Goal: Navigation & Orientation: Find specific page/section

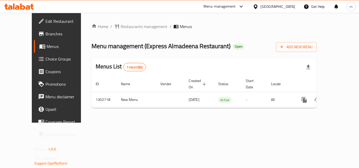
click at [125, 15] on div "Home / Restaurants management / Menus Menu management ( Express Almadeena Resta…" at bounding box center [204, 68] width 246 height 110
click at [124, 22] on div "Home / Restaurants management / Menus Menu management ( Express Almadeena Resta…" at bounding box center [204, 68] width 246 height 110
click at [124, 24] on span "Restaurants management" at bounding box center [143, 26] width 47 height 6
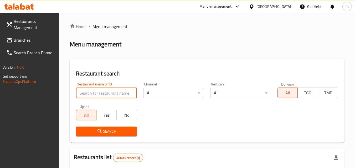
click at [88, 89] on input "search" at bounding box center [106, 93] width 61 height 10
paste input "702475"
type input "702475"
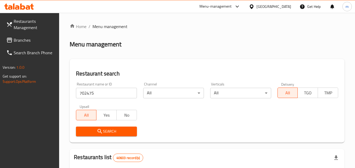
click at [122, 129] on span "Search" at bounding box center [106, 131] width 52 height 7
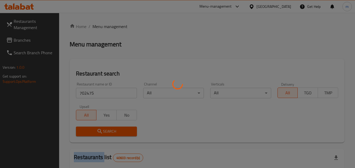
click at [122, 129] on div at bounding box center [177, 84] width 355 height 168
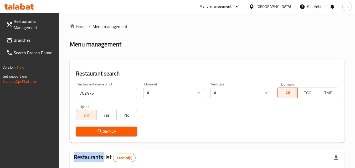
click at [26, 37] on span "Branches" at bounding box center [34, 40] width 41 height 6
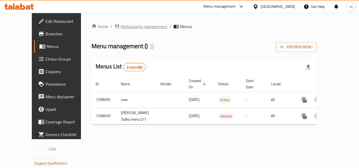
click at [122, 25] on span "Restaurants management" at bounding box center [143, 26] width 47 height 6
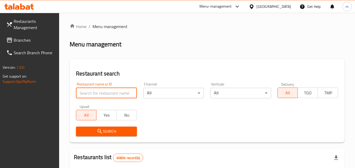
click at [106, 96] on input "search" at bounding box center [106, 93] width 61 height 10
paste input "700749"
type input "700749"
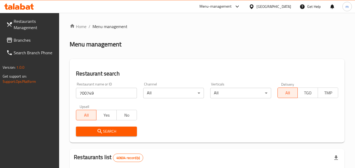
click at [105, 133] on span "Search" at bounding box center [106, 131] width 52 height 7
click at [22, 32] on link "Restaurants Management" at bounding box center [30, 24] width 57 height 19
click at [23, 37] on span "Branches" at bounding box center [34, 40] width 41 height 6
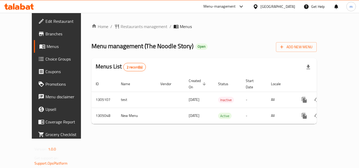
click at [120, 27] on span "Restaurants management" at bounding box center [143, 26] width 47 height 6
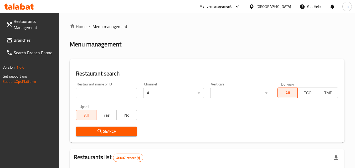
click at [104, 95] on input "search" at bounding box center [106, 93] width 61 height 10
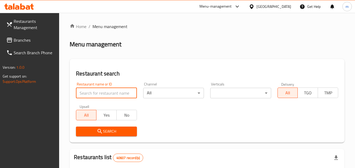
type input "v"
click at [133, 92] on input "v" at bounding box center [106, 93] width 61 height 10
click at [130, 96] on input "v" at bounding box center [106, 93] width 61 height 10
click at [131, 93] on input "v" at bounding box center [106, 93] width 61 height 10
paste input "703529"
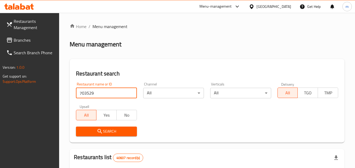
type input "703529"
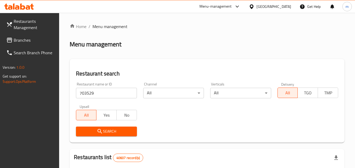
click at [117, 132] on span "Search" at bounding box center [106, 131] width 52 height 7
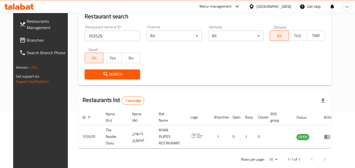
scroll to position [61, 0]
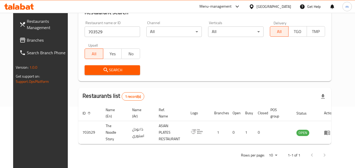
click at [19, 36] on link "Branches" at bounding box center [43, 40] width 57 height 13
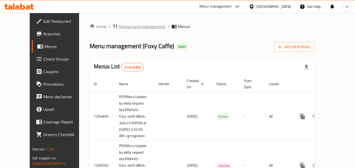
click at [123, 27] on span "Restaurants management" at bounding box center [142, 26] width 47 height 6
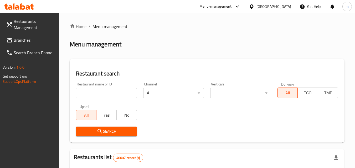
click at [93, 90] on input "search" at bounding box center [106, 93] width 61 height 10
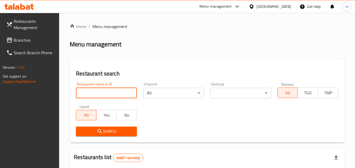
paste input "20200"
type input "20200"
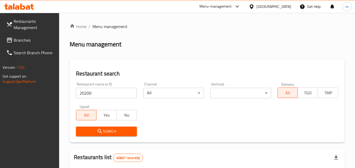
click at [108, 127] on button "Search" at bounding box center [106, 132] width 61 height 10
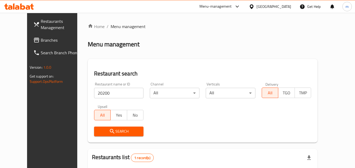
click at [275, 3] on div "[GEOGRAPHIC_DATA]" at bounding box center [269, 6] width 51 height 13
click at [270, 3] on div "[GEOGRAPHIC_DATA]" at bounding box center [269, 6] width 51 height 13
click at [267, 7] on div "[GEOGRAPHIC_DATA]" at bounding box center [273, 7] width 35 height 6
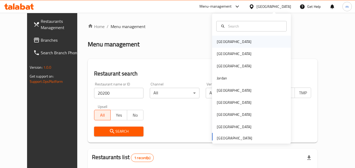
click at [222, 40] on div "Bahrain" at bounding box center [234, 42] width 35 height 6
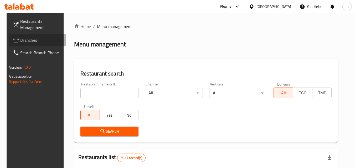
click at [21, 36] on link "Branches" at bounding box center [37, 40] width 57 height 13
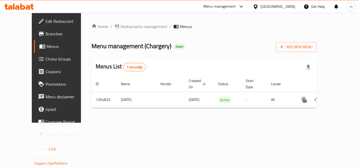
click at [120, 26] on span "Restaurants management" at bounding box center [143, 26] width 47 height 6
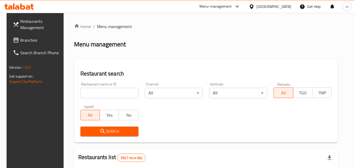
click at [104, 98] on input "search" at bounding box center [109, 93] width 58 height 10
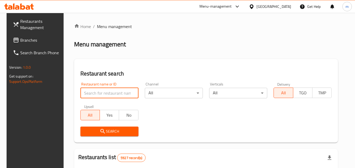
paste input "692727"
type input "692727"
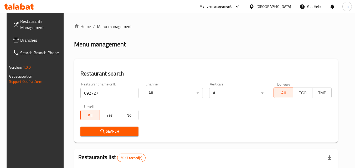
click at [107, 129] on span "Search" at bounding box center [110, 131] width 50 height 7
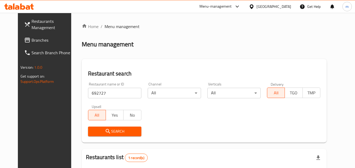
scroll to position [52, 0]
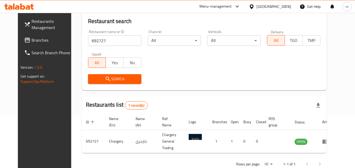
click at [284, 10] on div "[GEOGRAPHIC_DATA]" at bounding box center [269, 6] width 51 height 13
click at [256, 7] on div at bounding box center [253, 7] width 8 height 6
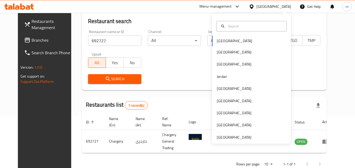
scroll to position [3, 0]
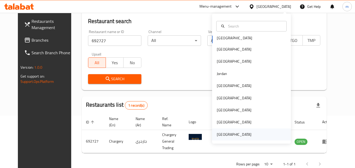
click at [248, 131] on div "[GEOGRAPHIC_DATA]" at bounding box center [233, 135] width 43 height 12
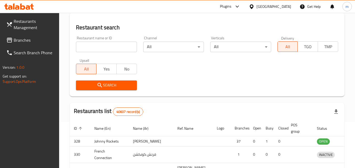
scroll to position [52, 0]
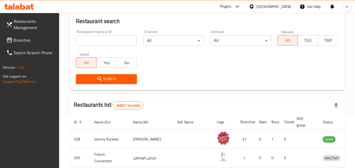
click at [29, 41] on span "Branches" at bounding box center [34, 40] width 41 height 6
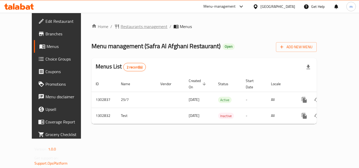
click at [120, 27] on span "Restaurants management" at bounding box center [143, 26] width 47 height 6
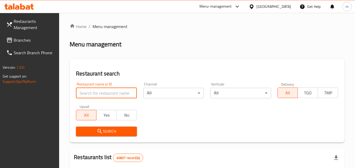
click at [98, 92] on input "search" at bounding box center [106, 93] width 61 height 10
paste input "702564"
type input "702564"
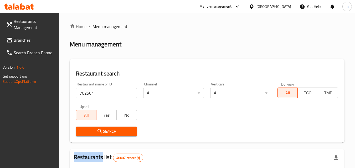
click at [76, 131] on div "Search" at bounding box center [106, 132] width 67 height 16
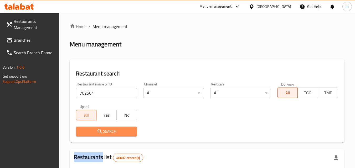
click at [85, 133] on span "Search" at bounding box center [106, 131] width 52 height 7
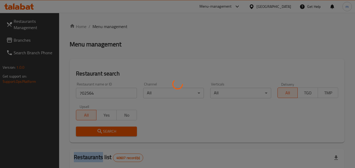
click at [85, 133] on div at bounding box center [177, 84] width 355 height 168
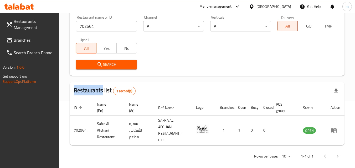
scroll to position [72, 0]
